Goal: Find specific page/section: Find specific page/section

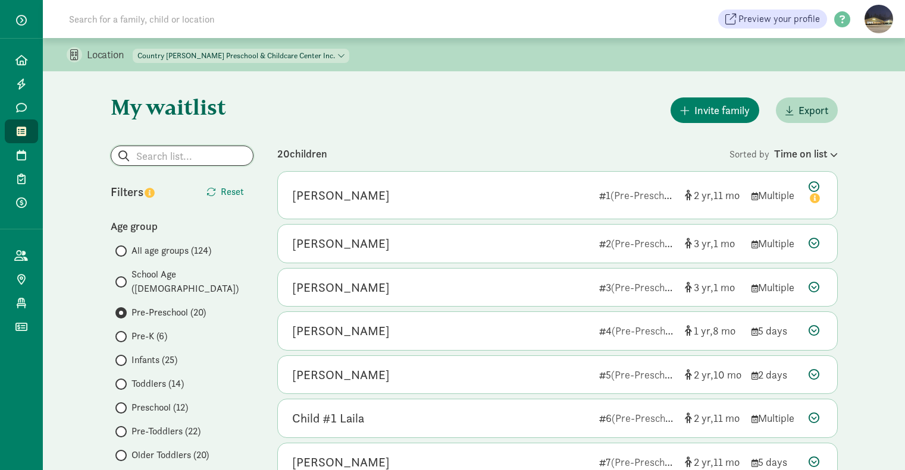
click at [175, 154] on input "search" at bounding box center [182, 155] width 142 height 19
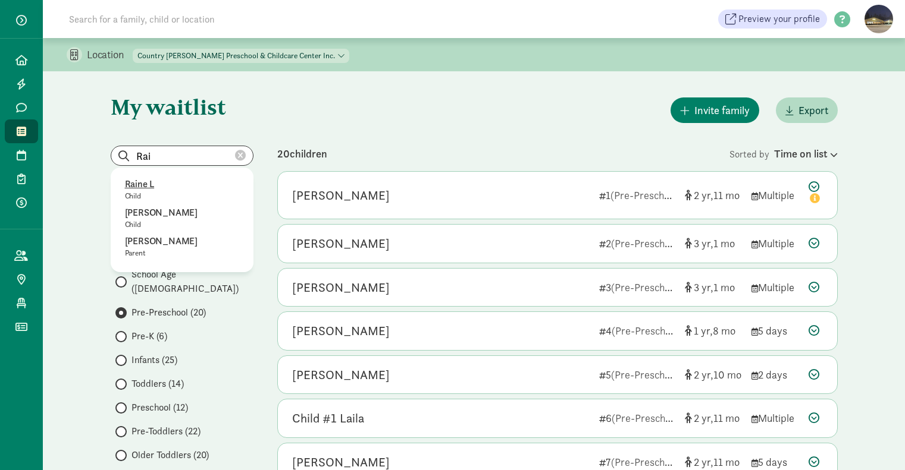
click at [142, 187] on p "Raine L" at bounding box center [182, 184] width 114 height 14
type input "Baby Mirkhani"
radio input "true"
radio input "false"
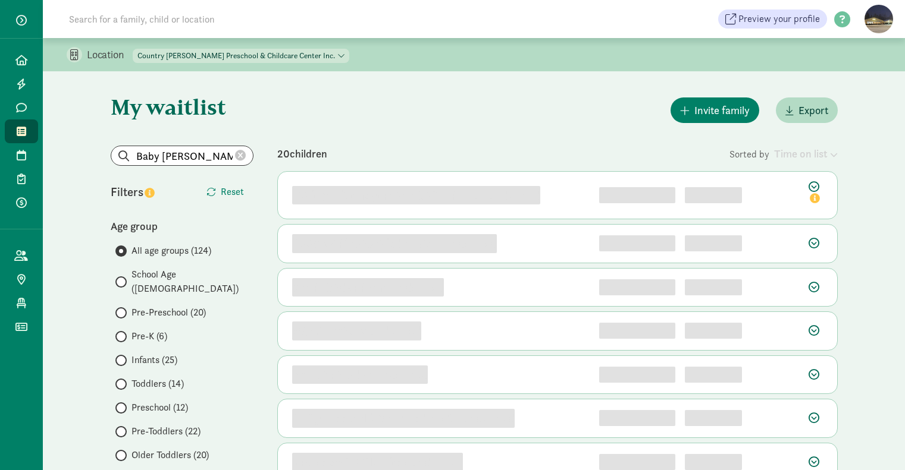
click at [243, 157] on icon at bounding box center [240, 155] width 11 height 11
click at [197, 155] on input "search" at bounding box center [182, 155] width 142 height 19
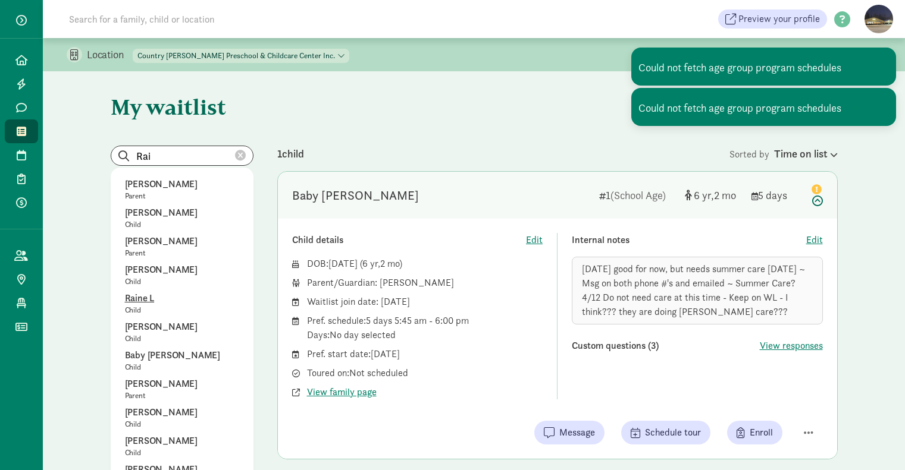
click at [148, 296] on p "Raine L" at bounding box center [182, 298] width 114 height 14
type input "Raine L"
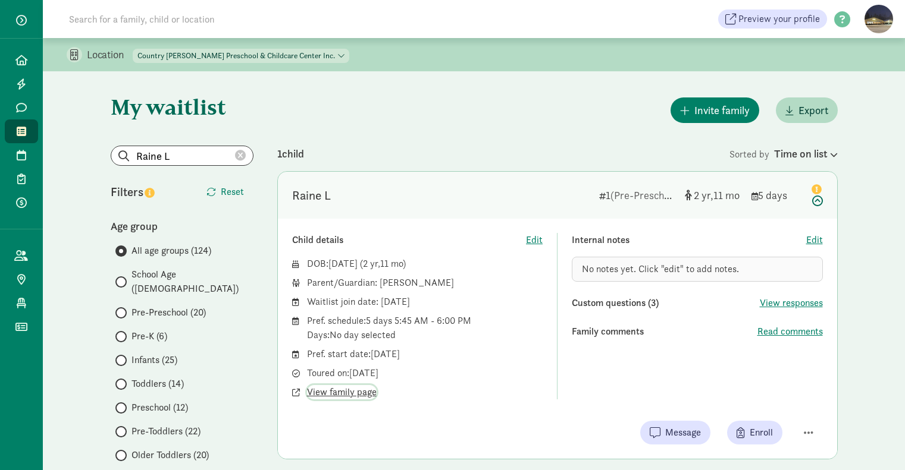
click at [359, 393] on span "View family page" at bounding box center [342, 392] width 70 height 14
